Goal: Information Seeking & Learning: Check status

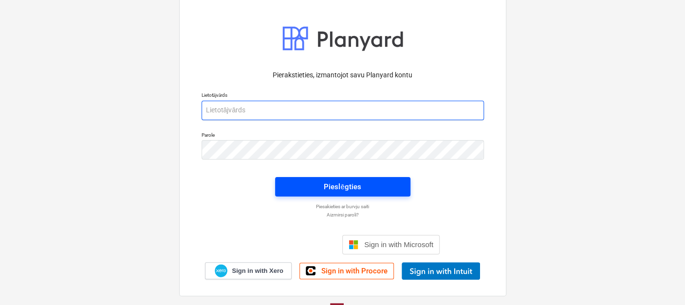
type input "[EMAIL_ADDRESS][DOMAIN_NAME]"
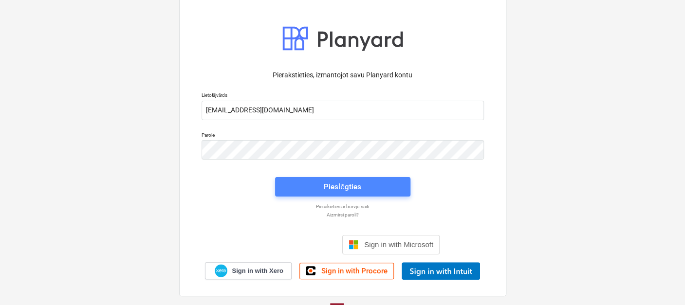
click at [357, 181] on div "Pieslēgties" at bounding box center [342, 187] width 37 height 13
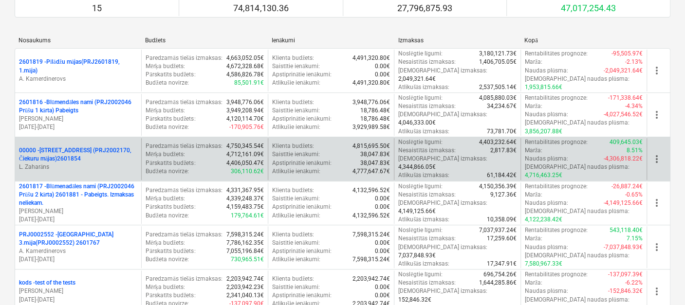
scroll to position [270, 0]
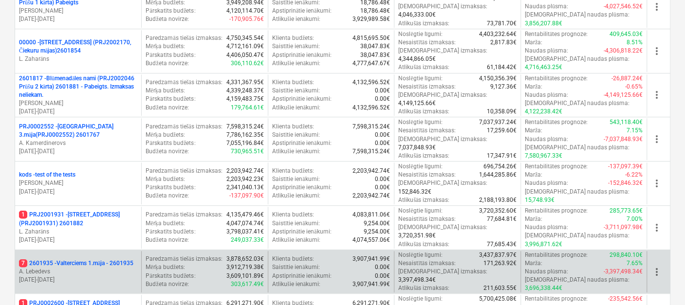
click at [87, 260] on p "7 2601935 - Valterciems 1.māja - 2601935" at bounding box center [76, 264] width 114 height 8
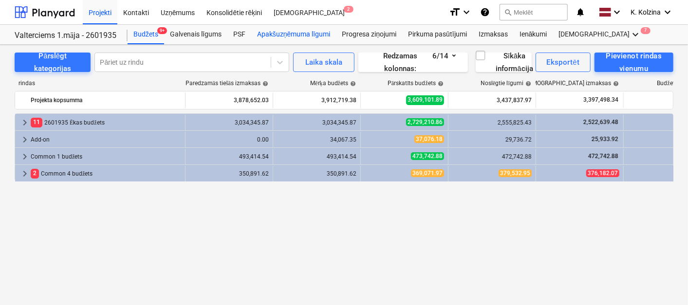
click at [287, 29] on div "Apakšuzņēmuma līgumi" at bounding box center [293, 34] width 85 height 19
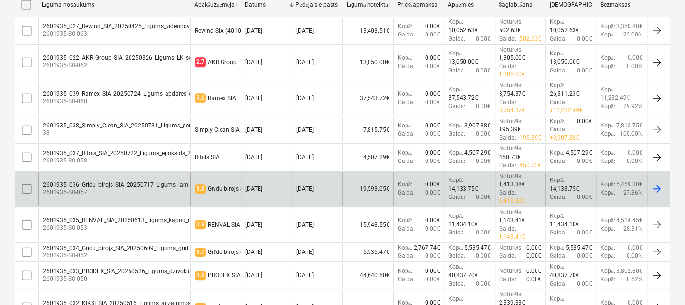
scroll to position [216, 0]
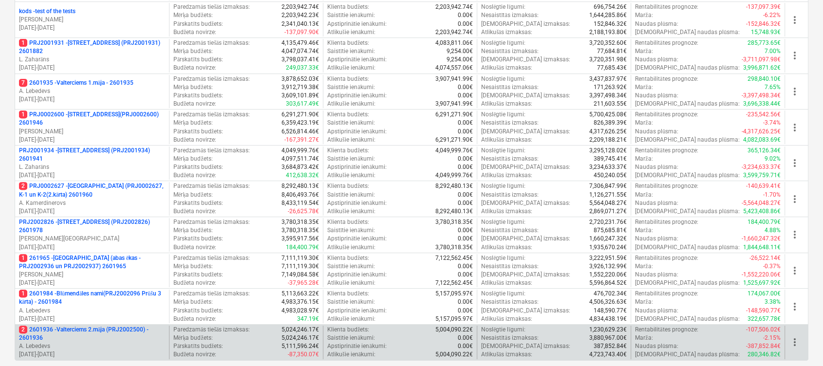
scroll to position [400, 0]
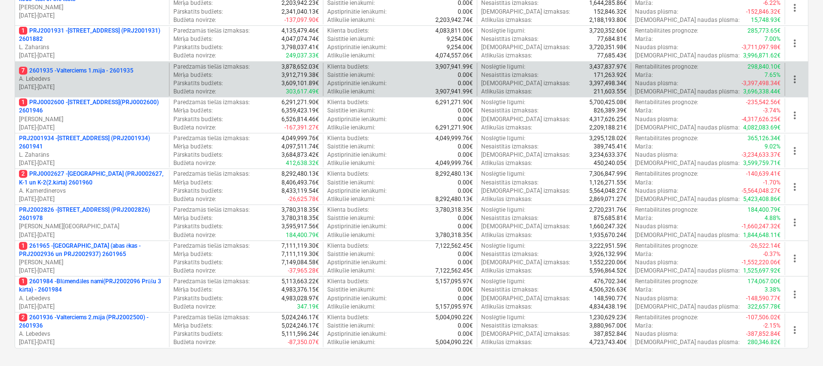
click at [116, 67] on p "7 2601935 - Valterciems 1.māja - 2601935" at bounding box center [76, 71] width 114 height 8
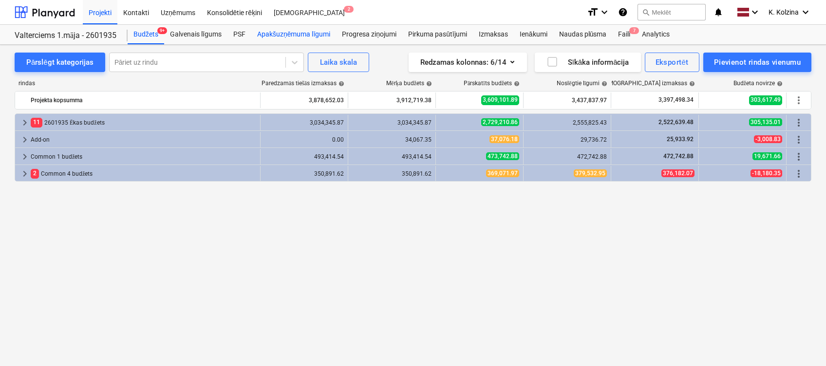
click at [273, 29] on div "Apakšuzņēmuma līgumi" at bounding box center [293, 34] width 85 height 19
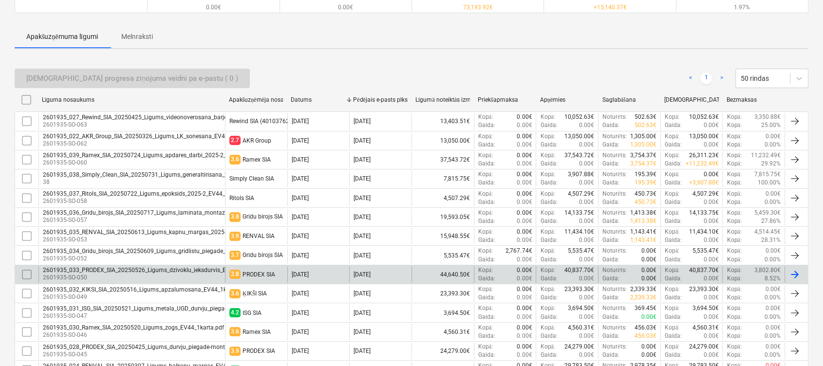
scroll to position [130, 0]
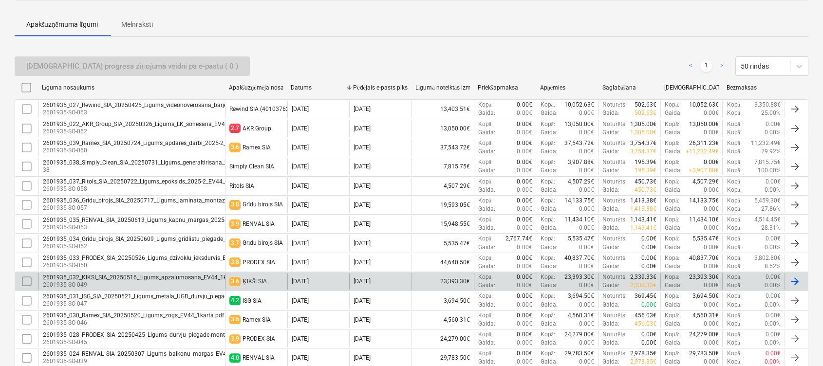
click at [127, 275] on div "2601935_032_KIKSI_SIA_20250516_Ligums_apzalumosana_EV44_1karta.pdf" at bounding box center [145, 277] width 205 height 7
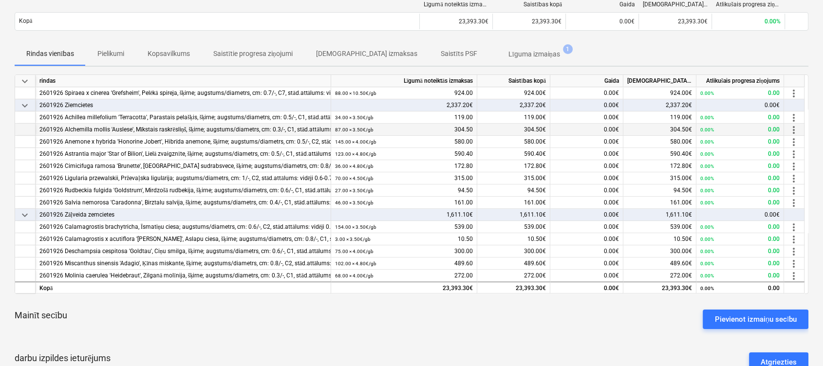
scroll to position [65, 0]
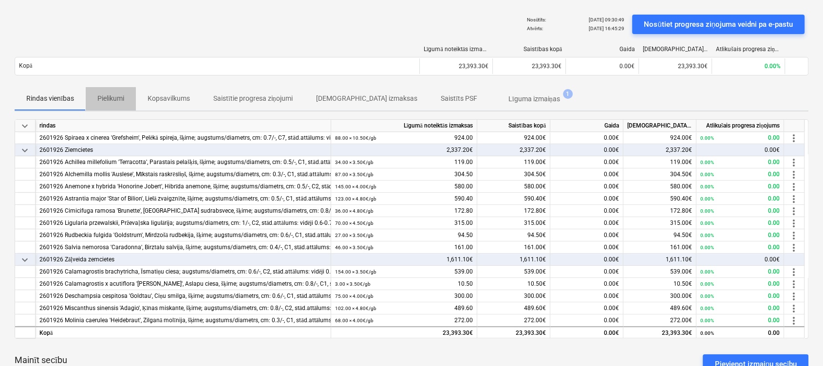
click at [117, 93] on p "Pielikumi" at bounding box center [110, 98] width 27 height 10
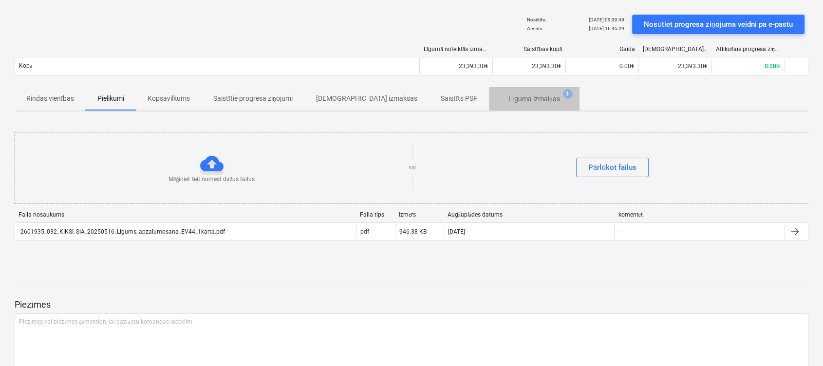
click at [508, 96] on p "Līguma izmaiņas" at bounding box center [534, 99] width 52 height 10
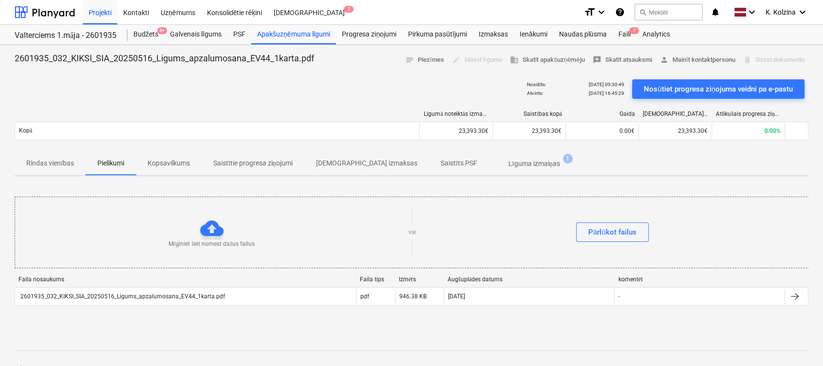
scroll to position [65, 0]
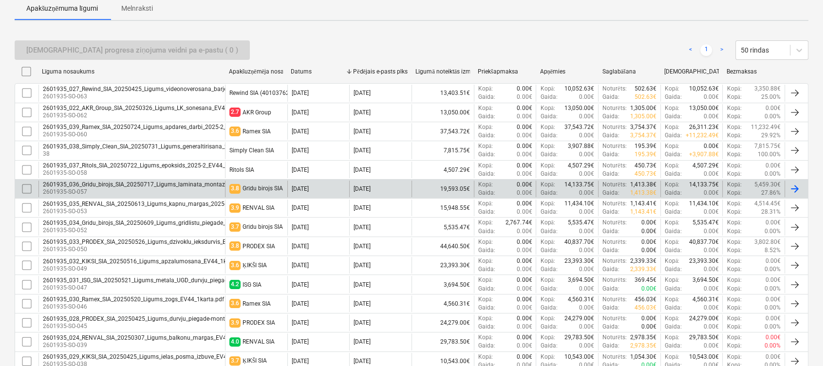
scroll to position [195, 0]
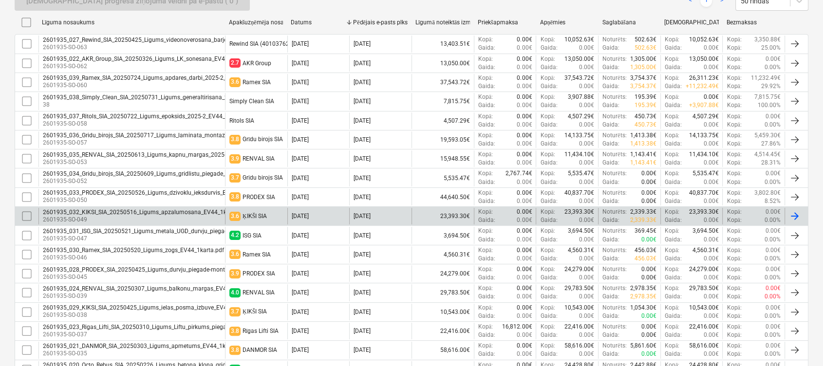
click at [93, 209] on div "2601935_032_KIKSI_SIA_20250516_Ligums_apzalumosana_EV44_1karta.pdf" at bounding box center [145, 212] width 205 height 7
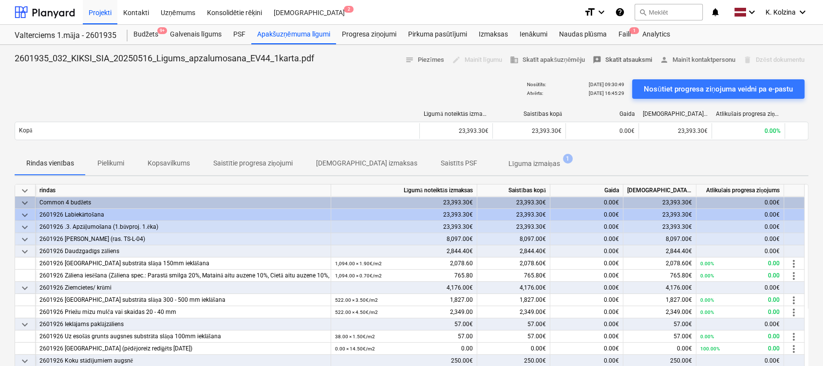
click at [624, 58] on span "reviews Skatīt atsauksmi" at bounding box center [623, 60] width 60 height 11
click at [134, 11] on div "Kontakti" at bounding box center [135, 12] width 37 height 25
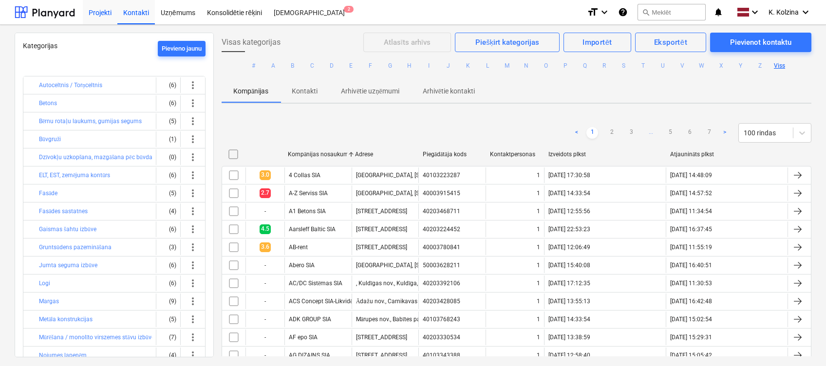
click at [93, 7] on div "Projekti" at bounding box center [100, 12] width 35 height 25
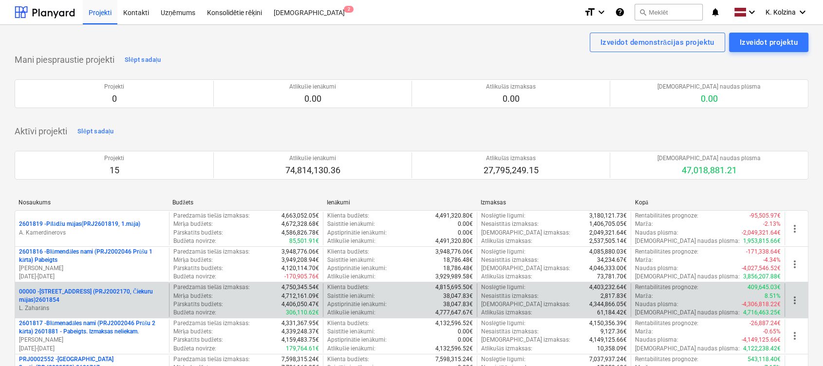
click at [106, 295] on p "00000 - [STREET_ADDRESS] (PRJ2002170, Čiekuru mājas)2601854" at bounding box center [92, 296] width 146 height 17
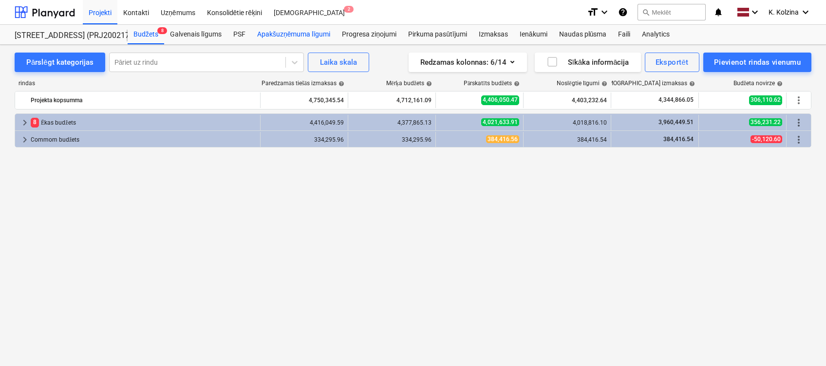
click at [285, 32] on div "Apakšuzņēmuma līgumi" at bounding box center [293, 34] width 85 height 19
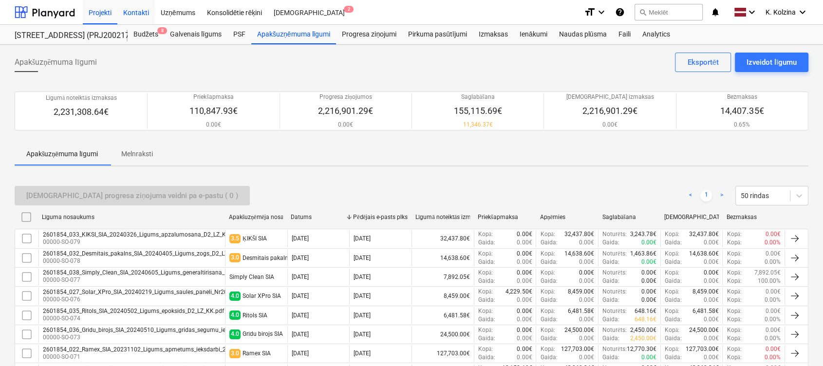
click at [134, 10] on div "Kontakti" at bounding box center [135, 12] width 37 height 25
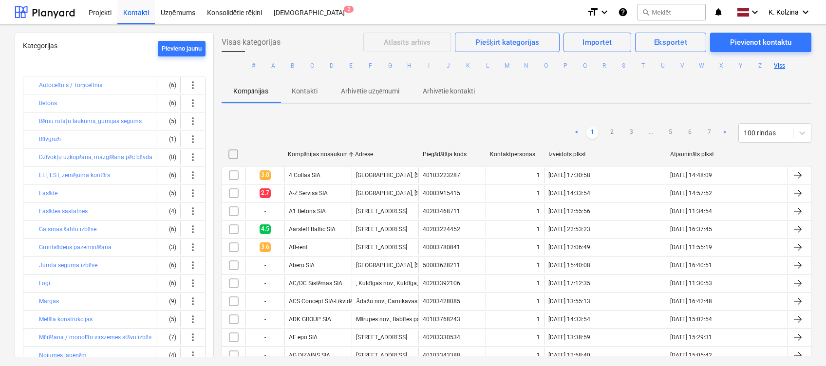
click at [567, 149] on div "Izveidots plkst" at bounding box center [605, 155] width 122 height 16
checkbox input "false"
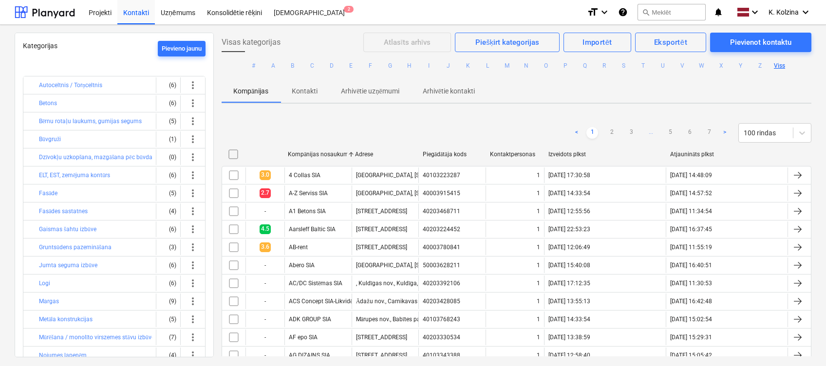
checkbox input "false"
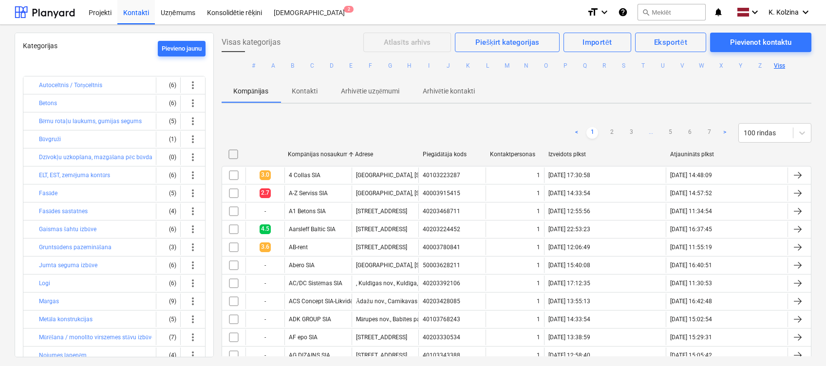
checkbox input "false"
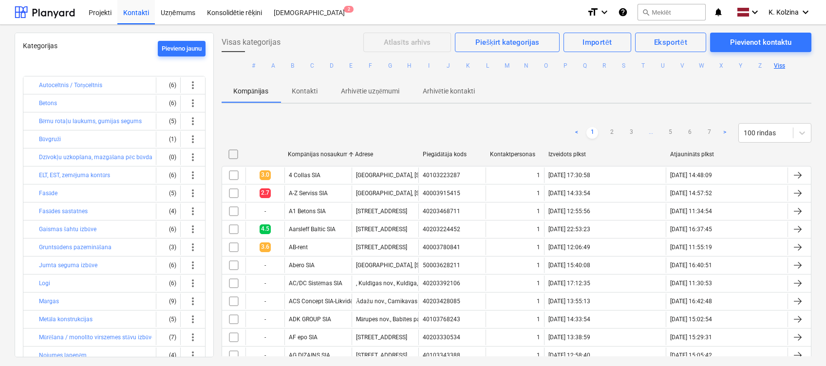
checkbox input "false"
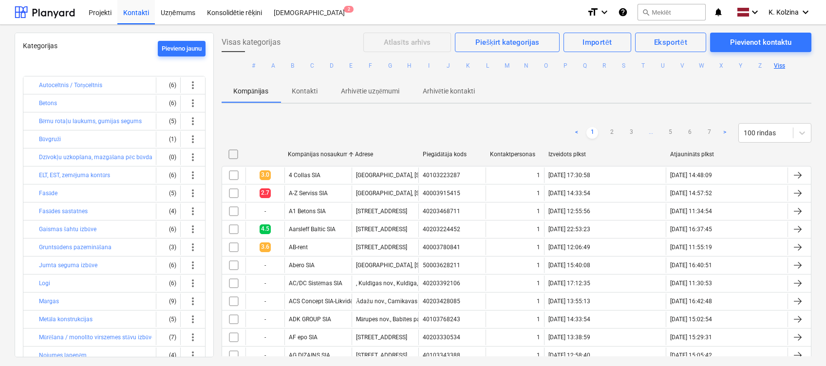
checkbox input "false"
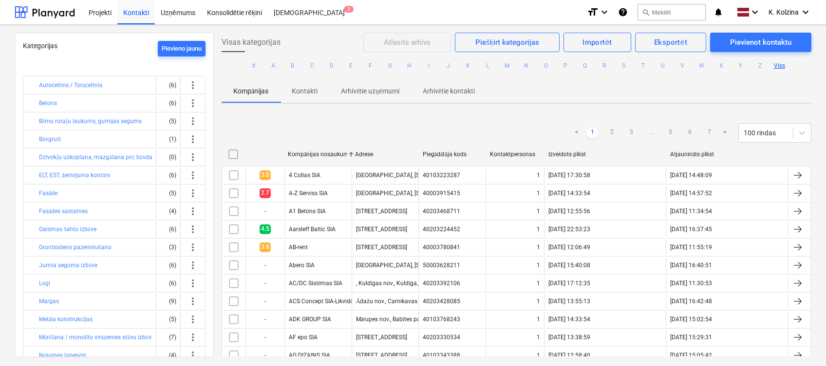
checkbox input "false"
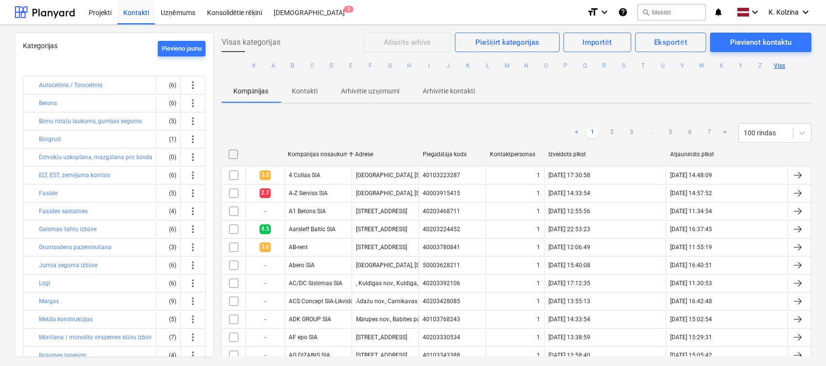
checkbox input "false"
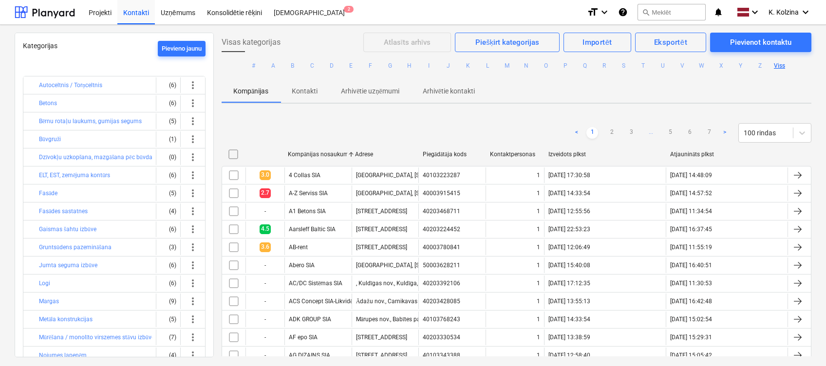
checkbox input "false"
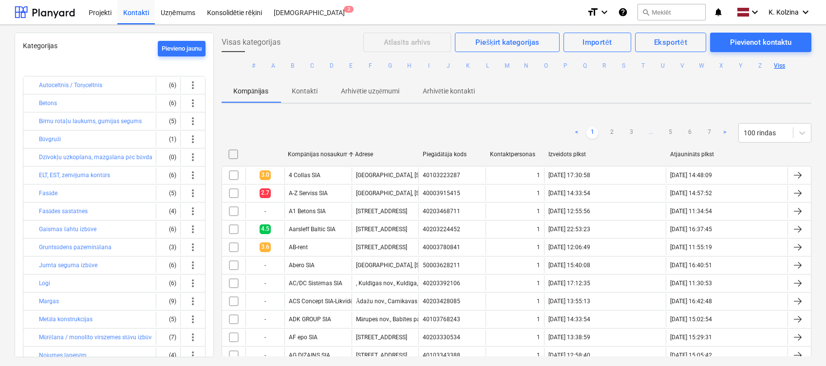
checkbox input "false"
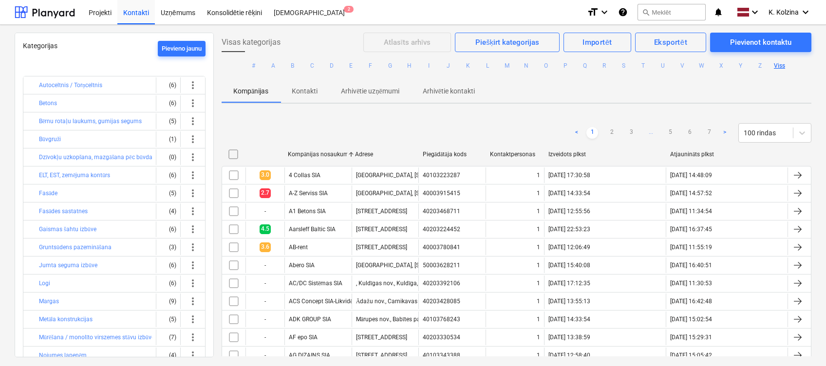
checkbox input "false"
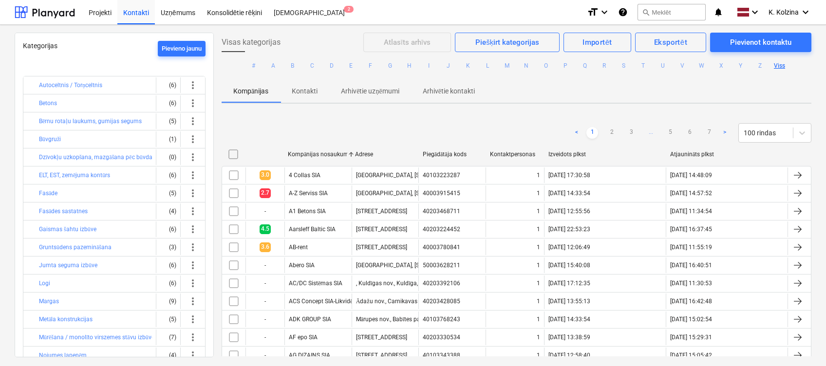
checkbox input "false"
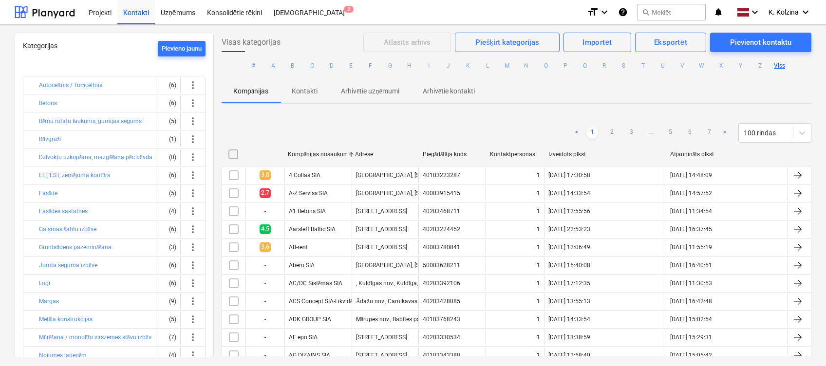
checkbox input "false"
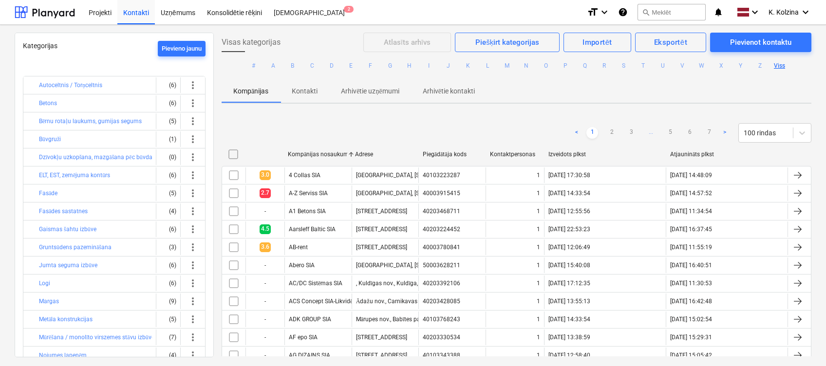
checkbox input "false"
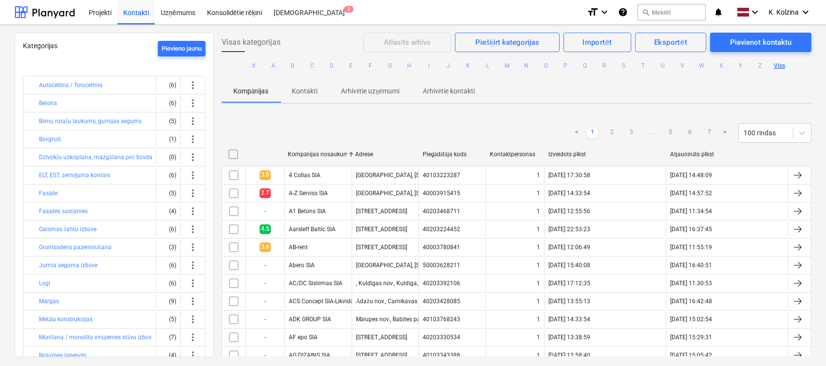
checkbox input "false"
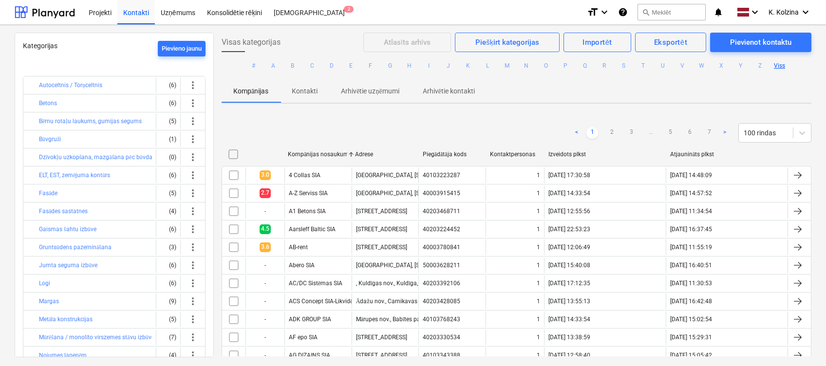
checkbox input "false"
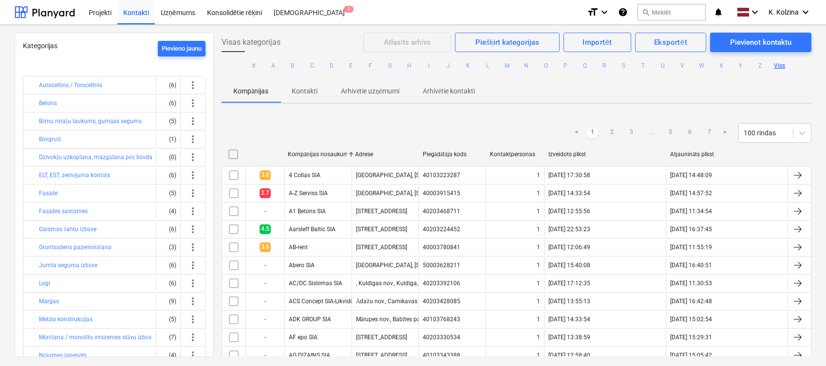
checkbox input "false"
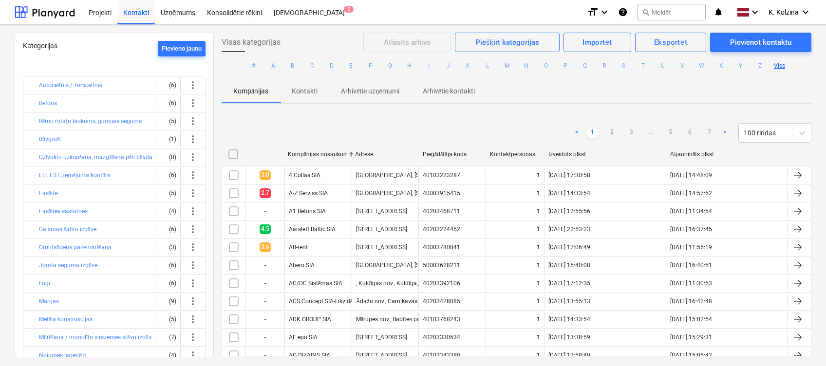
checkbox input "false"
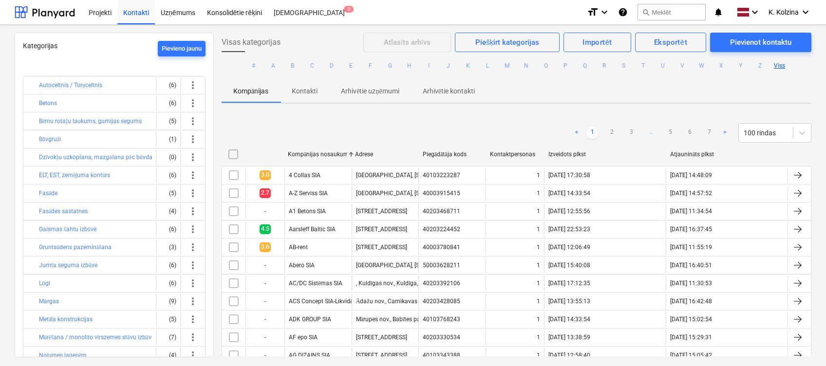
checkbox input "false"
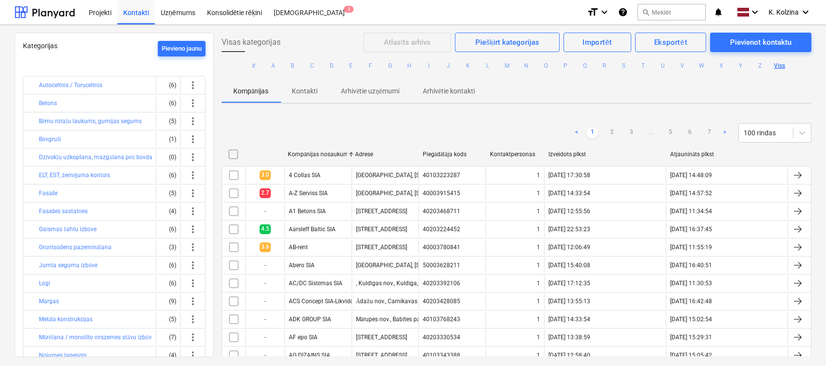
checkbox input "false"
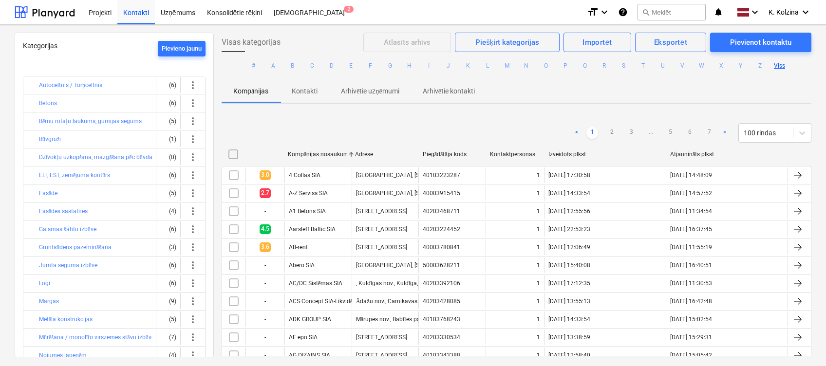
checkbox input "false"
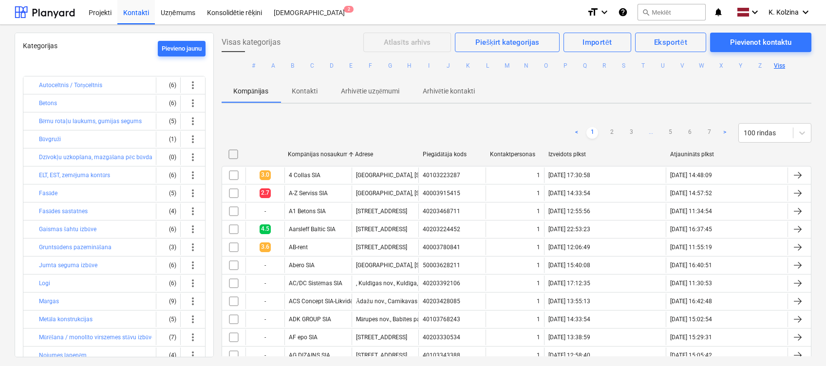
checkbox input "false"
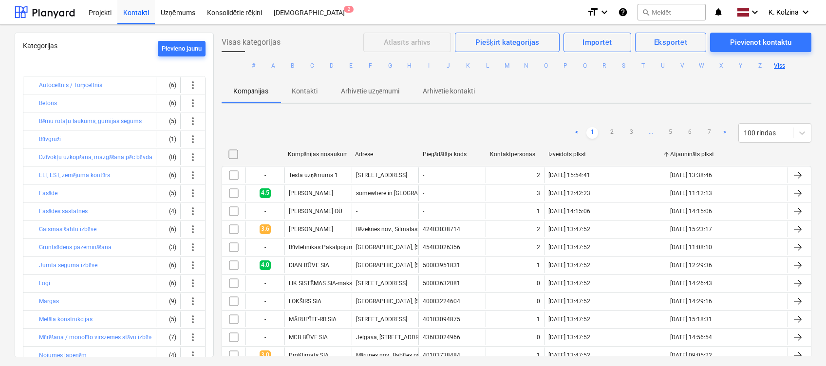
click at [559, 148] on div "Izveidots plkst" at bounding box center [605, 155] width 122 height 16
checkbox input "false"
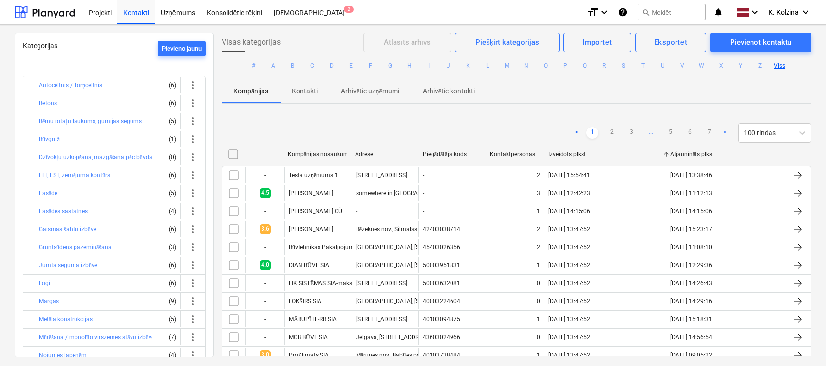
checkbox input "false"
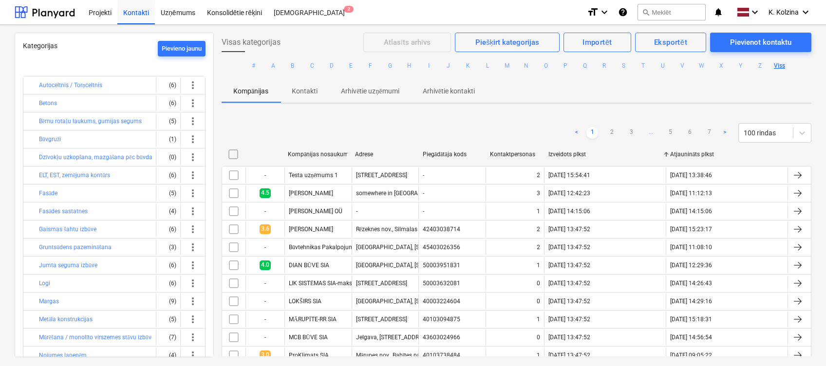
checkbox input "false"
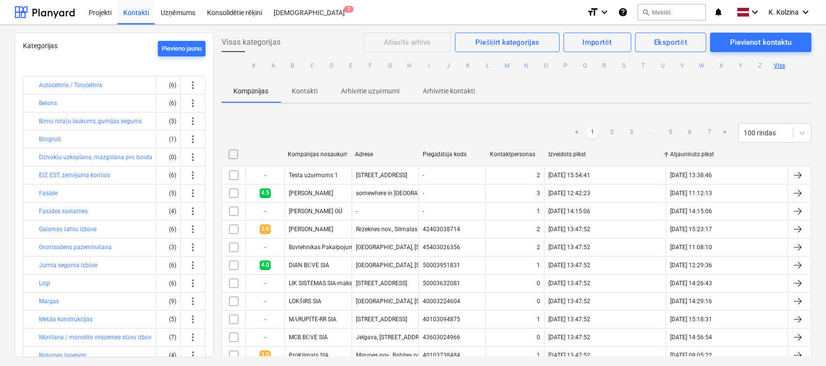
checkbox input "false"
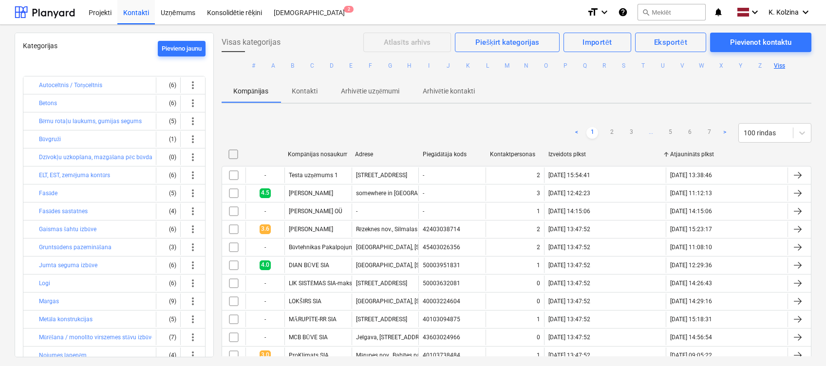
checkbox input "false"
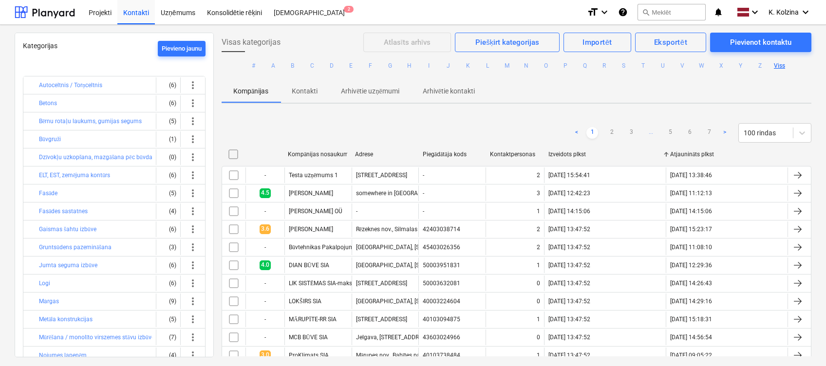
checkbox input "false"
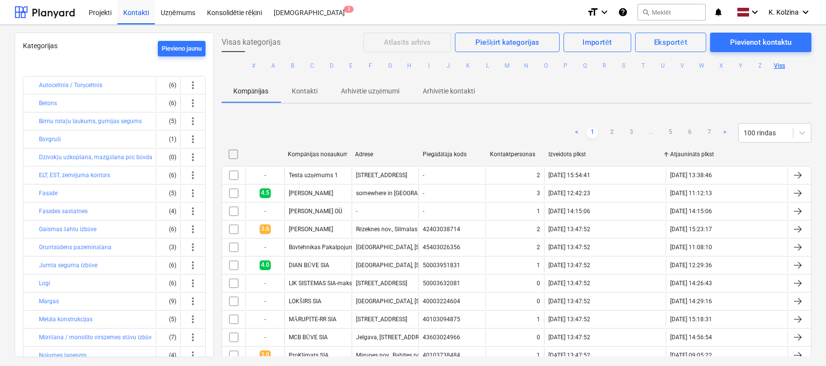
checkbox input "false"
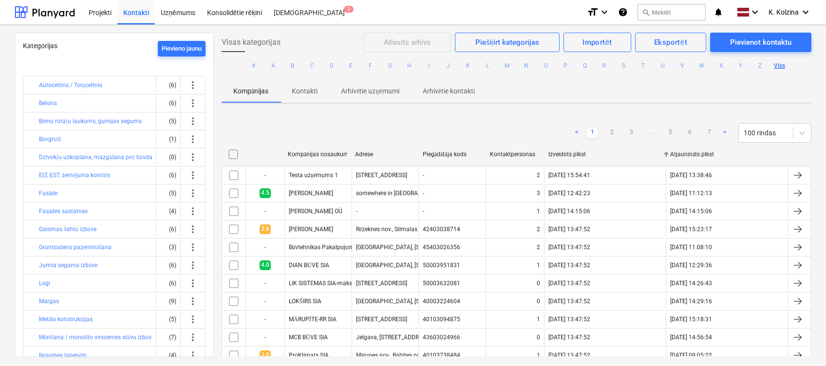
checkbox input "false"
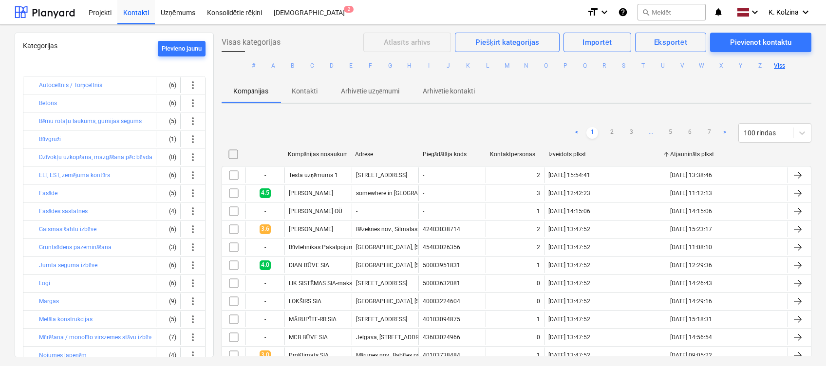
checkbox input "false"
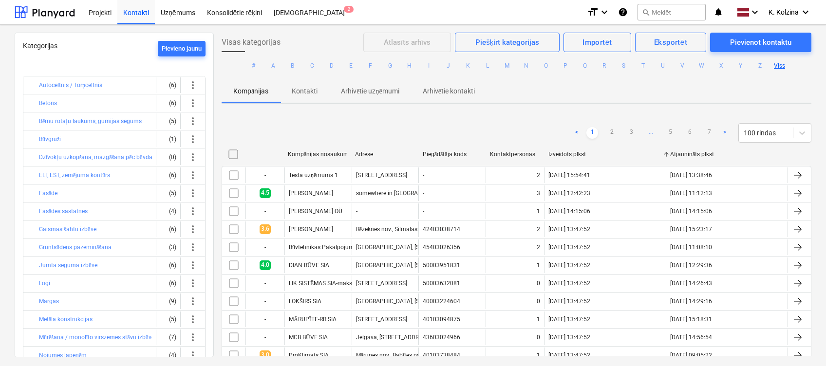
checkbox input "false"
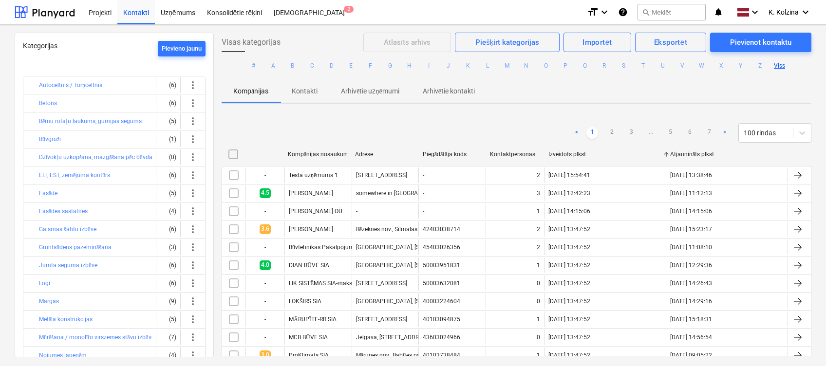
checkbox input "false"
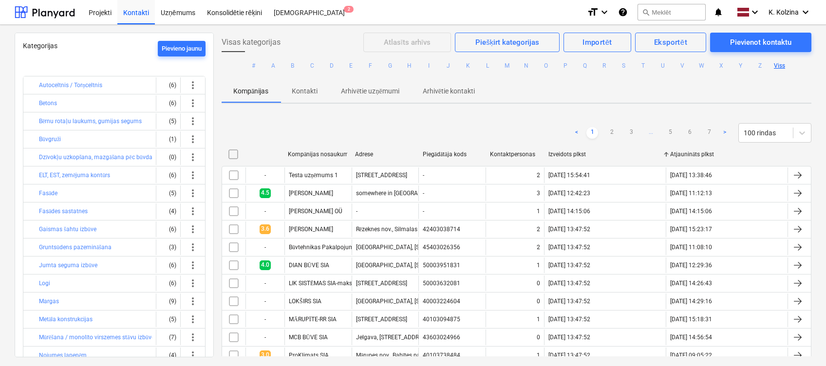
checkbox input "false"
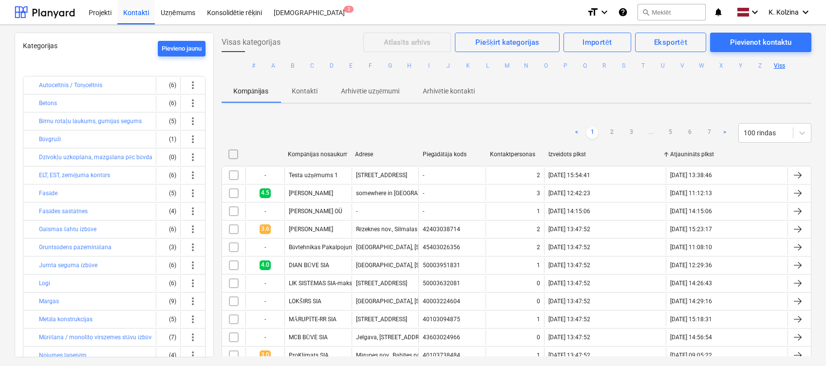
checkbox input "false"
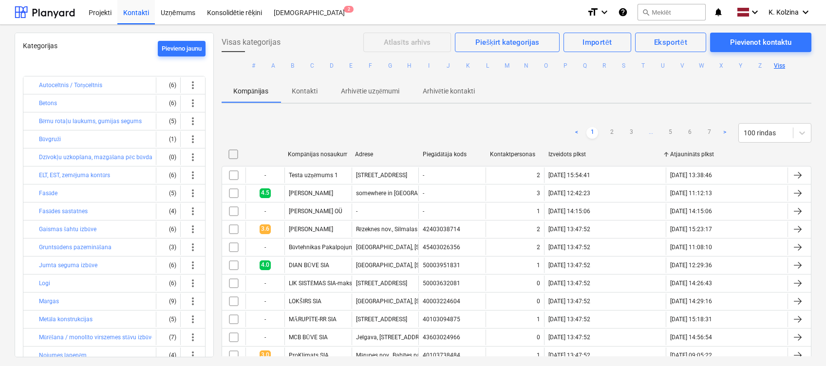
checkbox input "false"
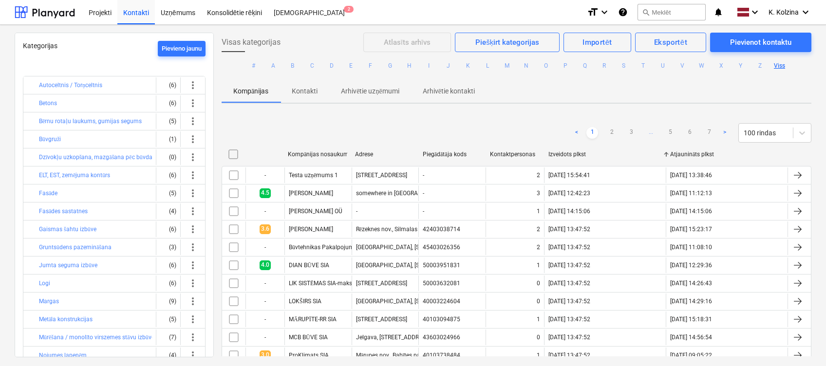
checkbox input "false"
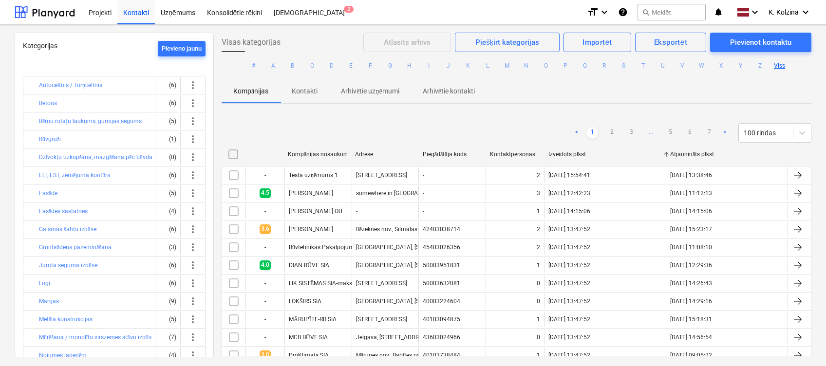
checkbox input "false"
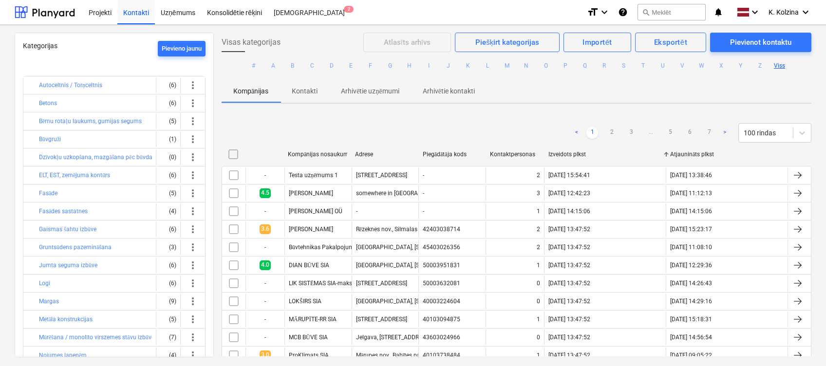
checkbox input "false"
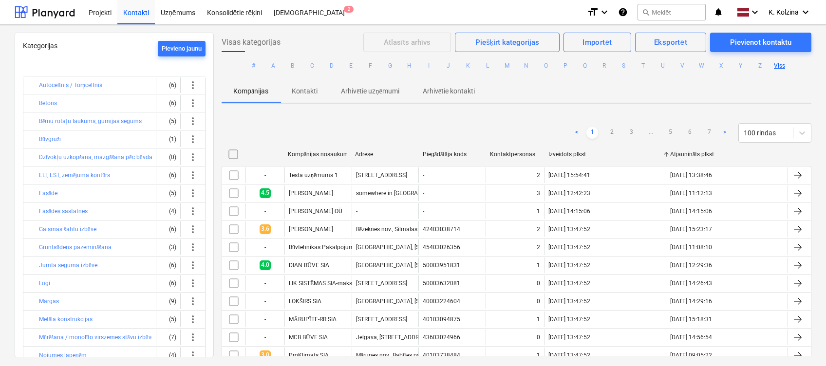
checkbox input "false"
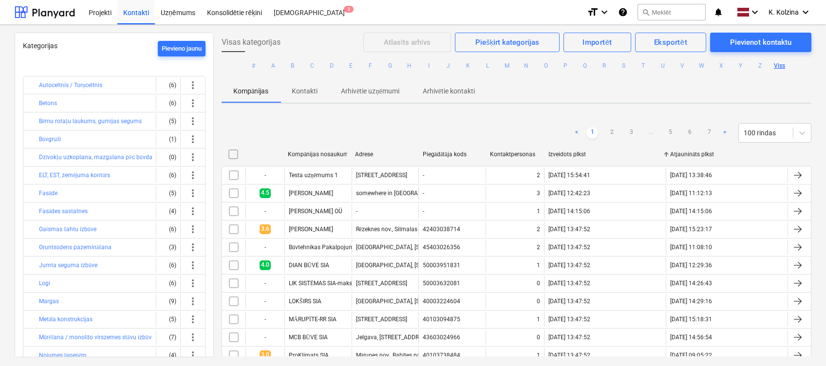
checkbox input "false"
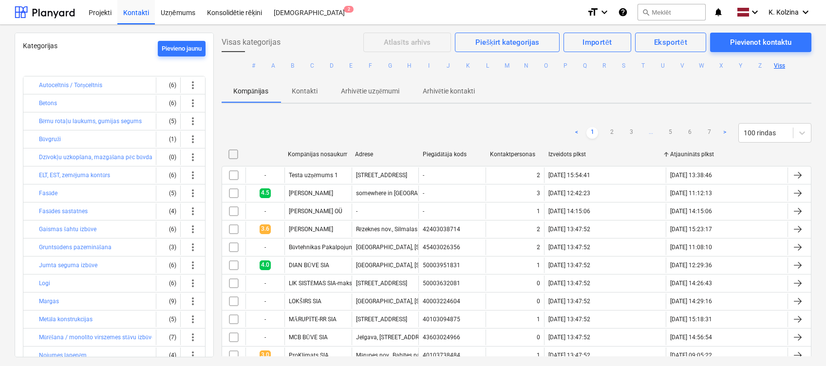
checkbox input "false"
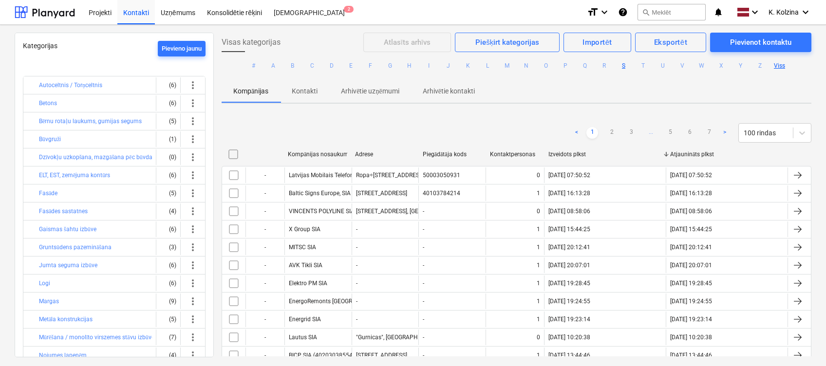
click at [621, 64] on button "S" at bounding box center [624, 66] width 12 height 12
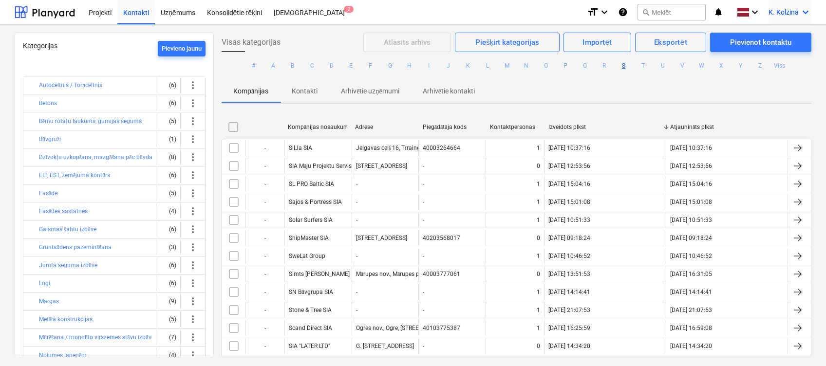
click at [688, 13] on icon "keyboard_arrow_down" at bounding box center [806, 12] width 12 height 12
click at [688, 55] on div "Izlogoties" at bounding box center [782, 54] width 58 height 16
